Goal: Task Accomplishment & Management: Manage account settings

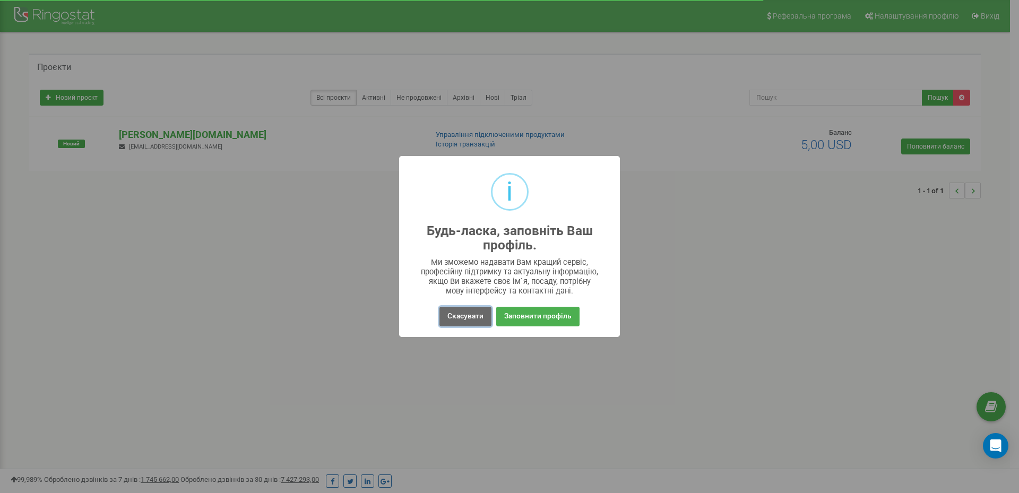
click at [470, 313] on button "Скасувати" at bounding box center [465, 317] width 52 height 20
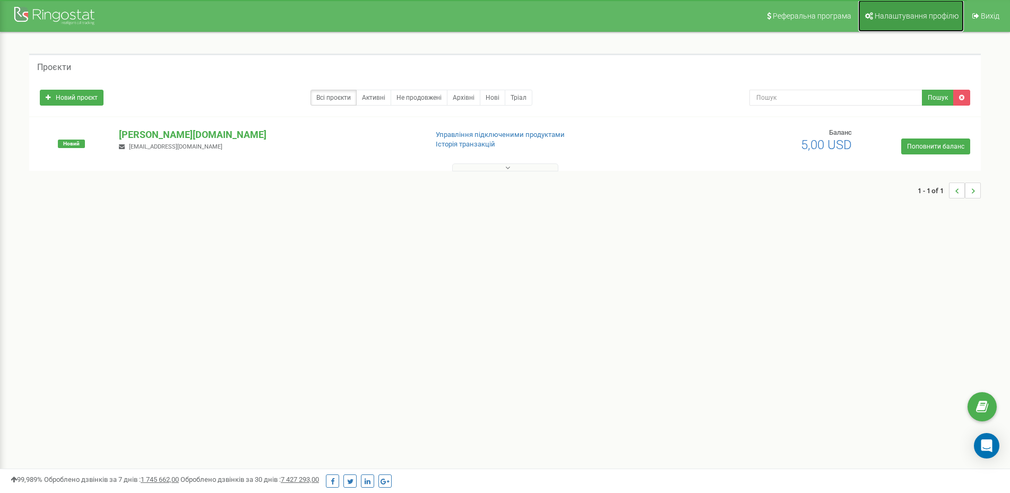
click at [907, 14] on span "Налаштування профілю" at bounding box center [917, 16] width 84 height 8
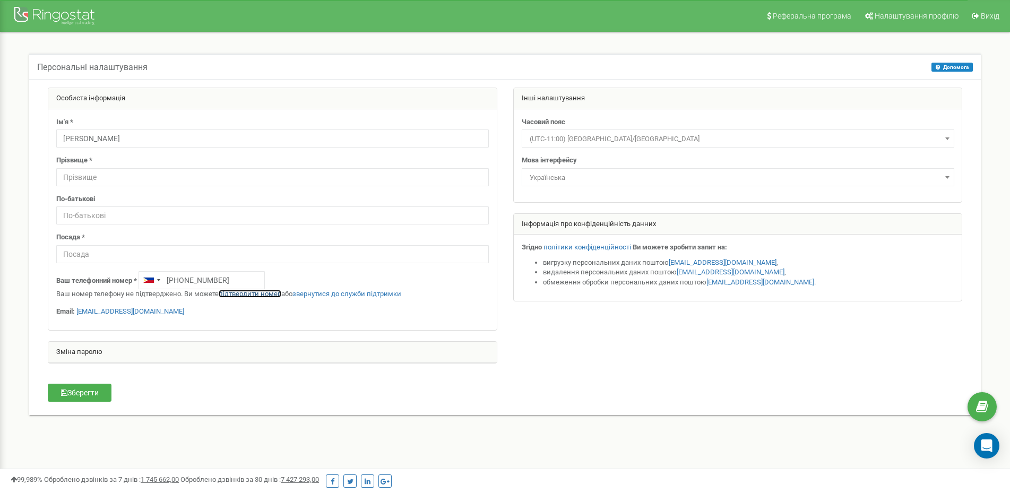
click at [255, 293] on link "підтвердити номер" at bounding box center [250, 294] width 63 height 8
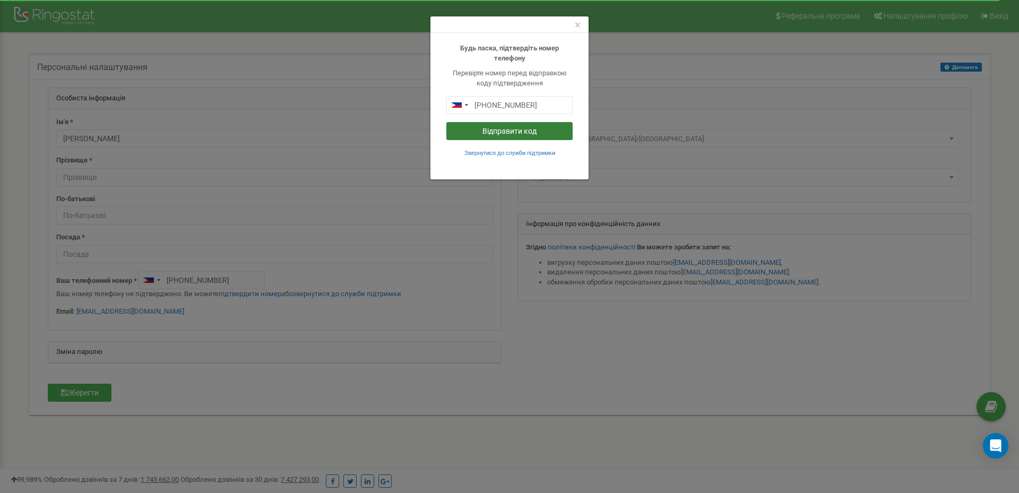
click at [484, 133] on button "Відправити код" at bounding box center [509, 131] width 126 height 18
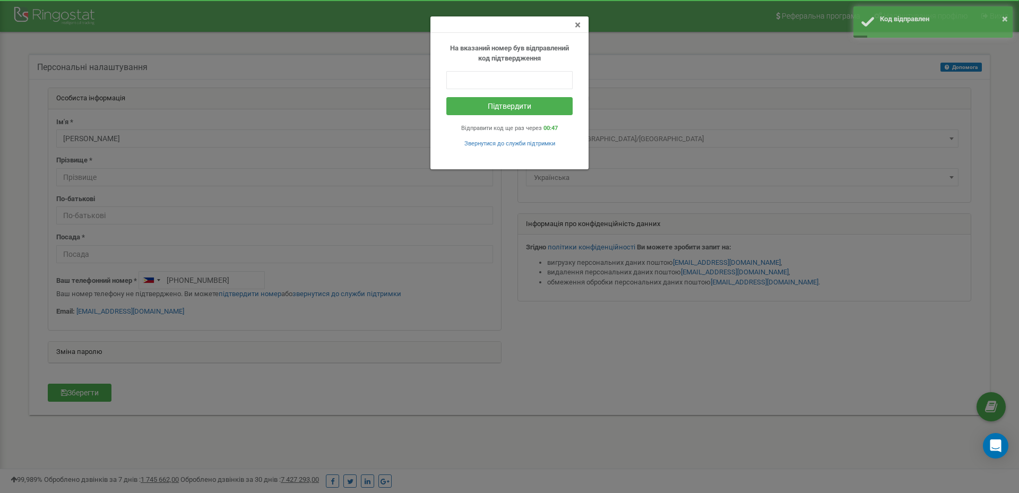
click at [576, 25] on span "×" at bounding box center [578, 25] width 6 height 13
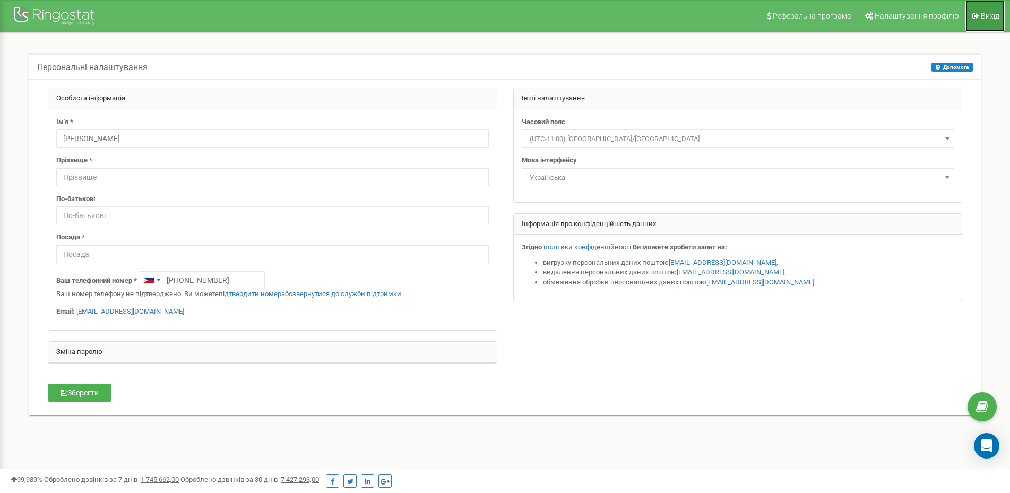
click at [986, 15] on span "Вихід" at bounding box center [990, 16] width 19 height 8
